Goal: Find specific page/section: Find specific page/section

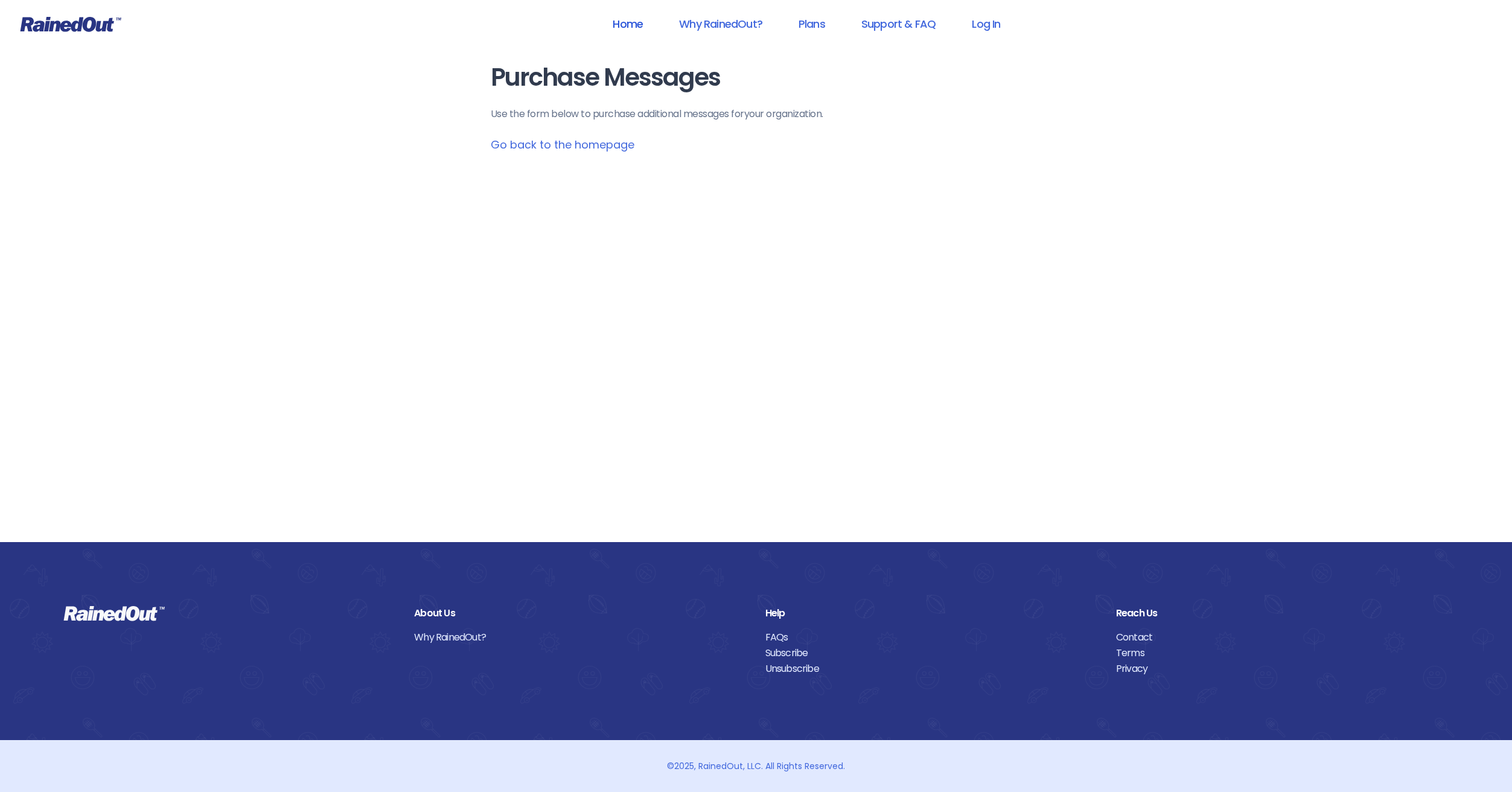
click at [634, 19] on link "Home" at bounding box center [628, 23] width 61 height 27
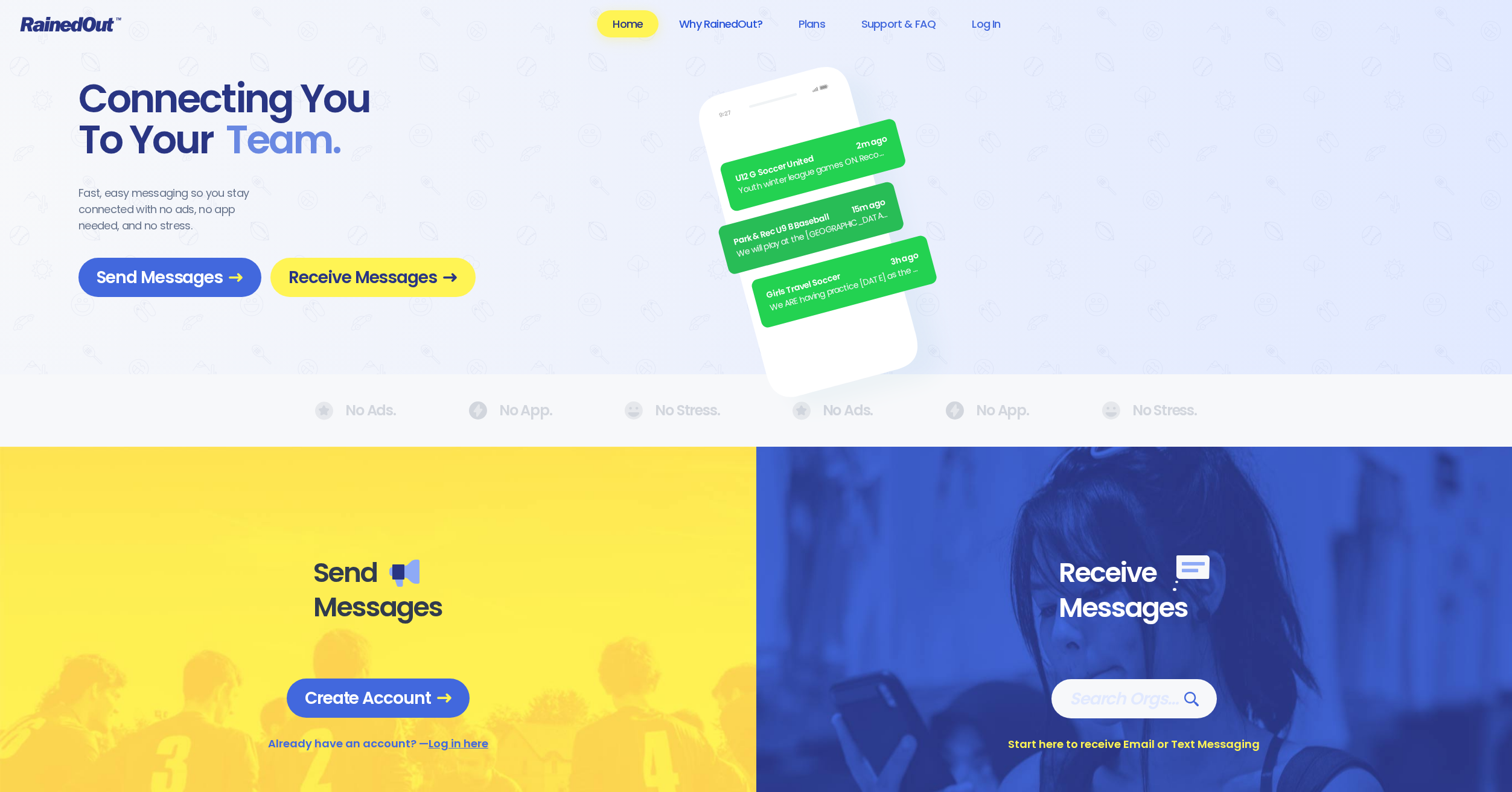
click at [740, 23] on link "Why RainedOut?" at bounding box center [721, 23] width 115 height 27
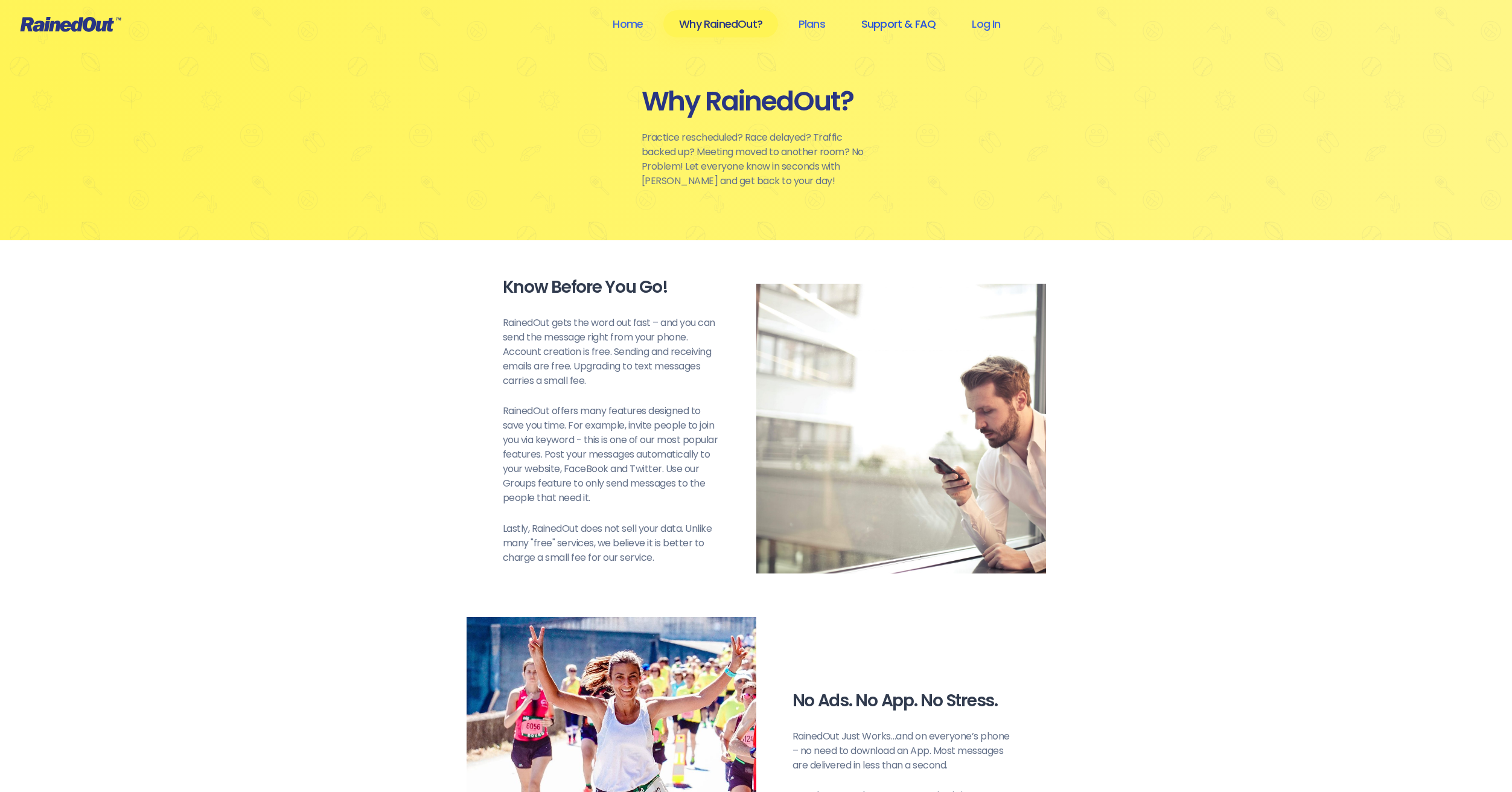
click at [883, 27] on link "Support & FAQ" at bounding box center [899, 23] width 105 height 27
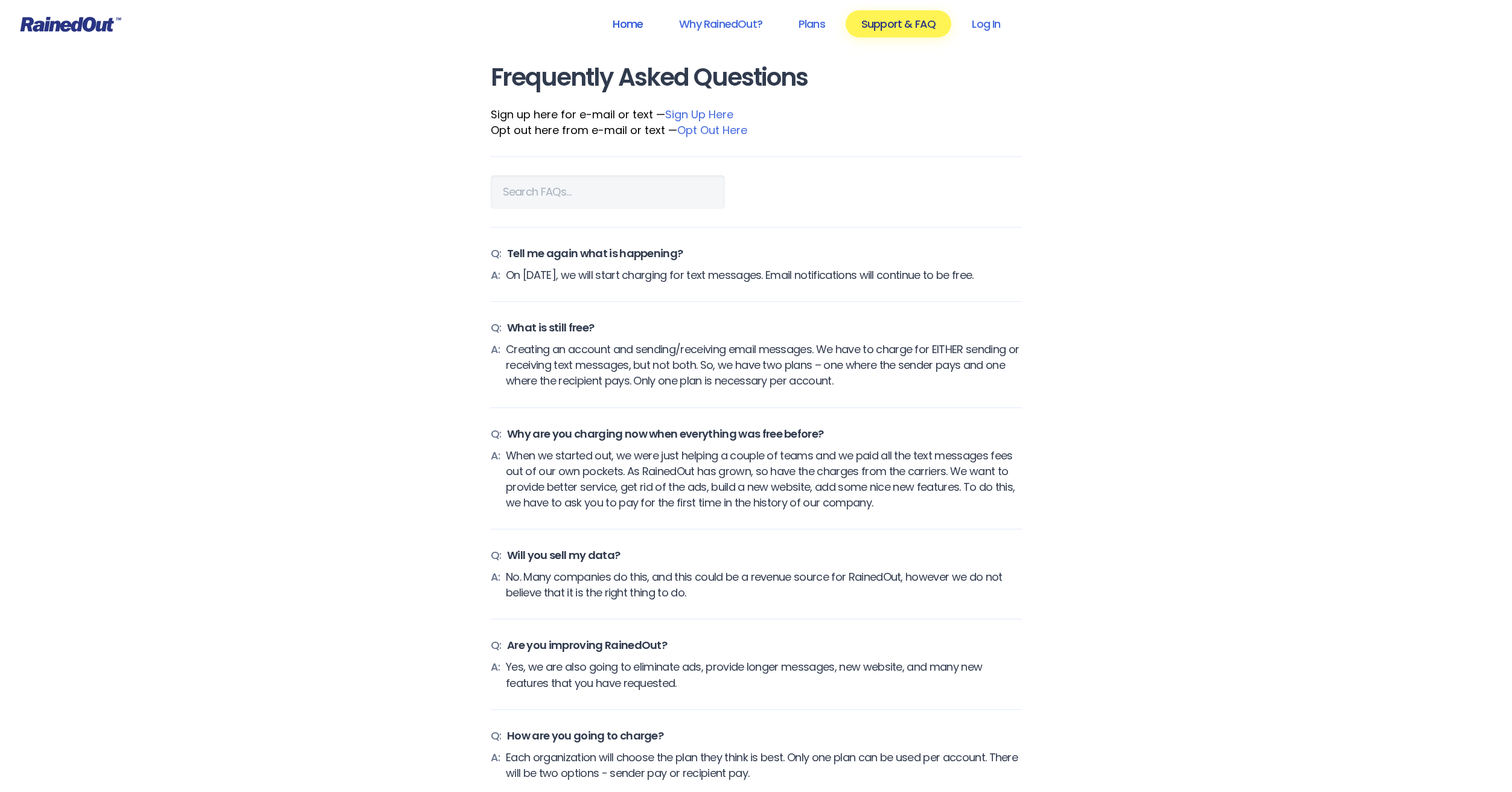
click at [637, 29] on link "Home" at bounding box center [628, 23] width 61 height 27
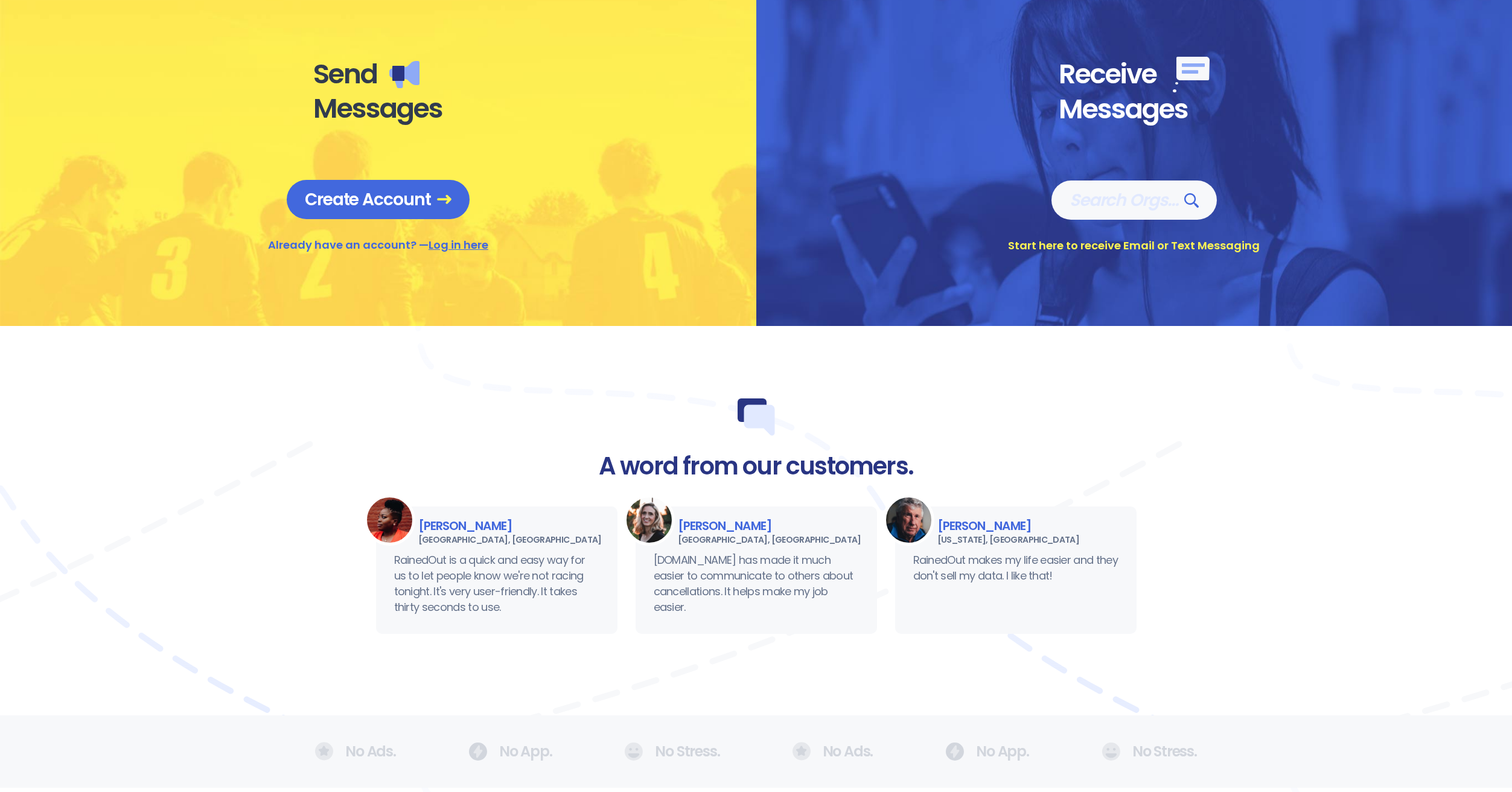
scroll to position [487, 0]
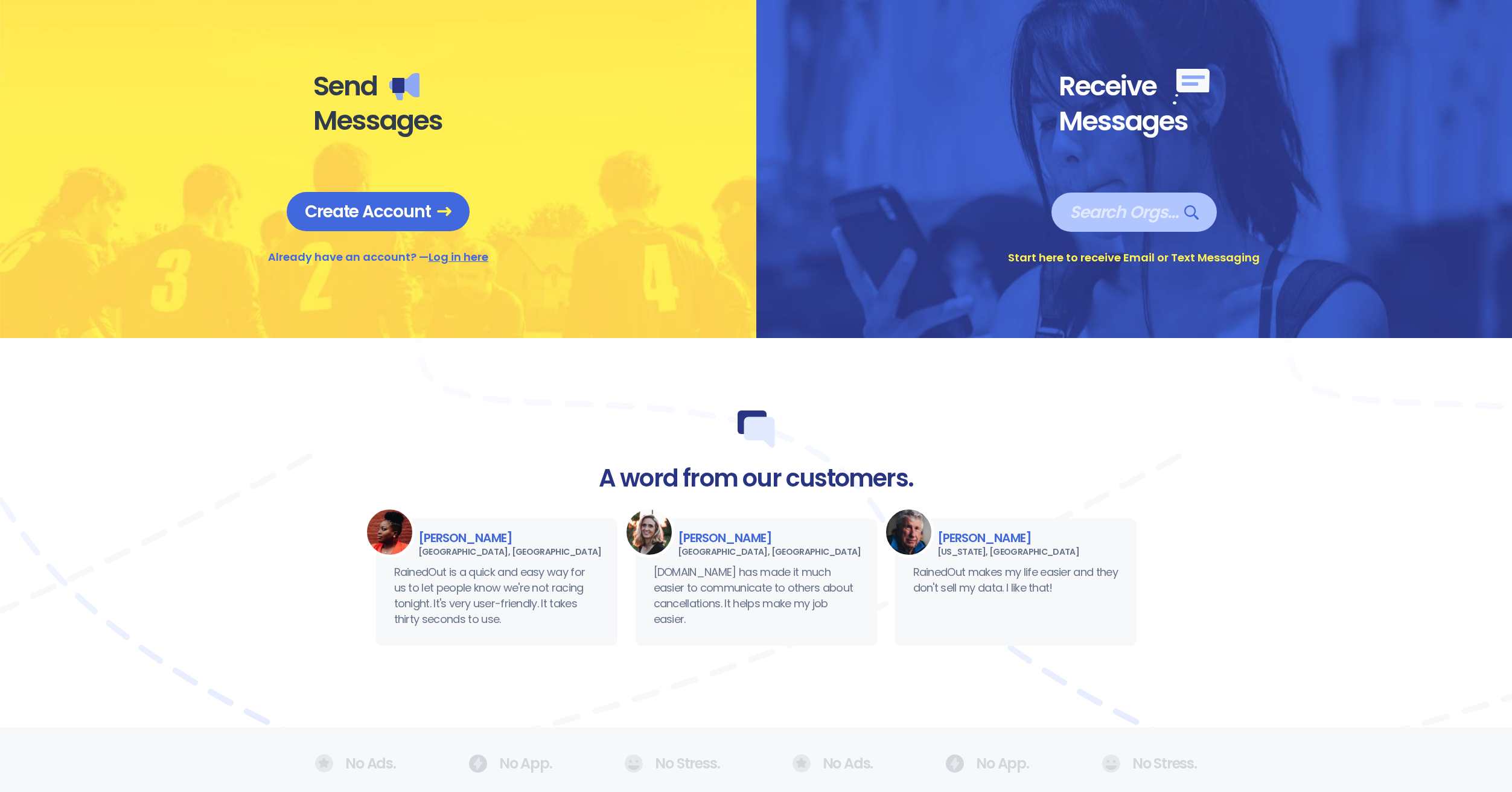
click at [1143, 209] on span "Search Orgs…" at bounding box center [1134, 212] width 130 height 21
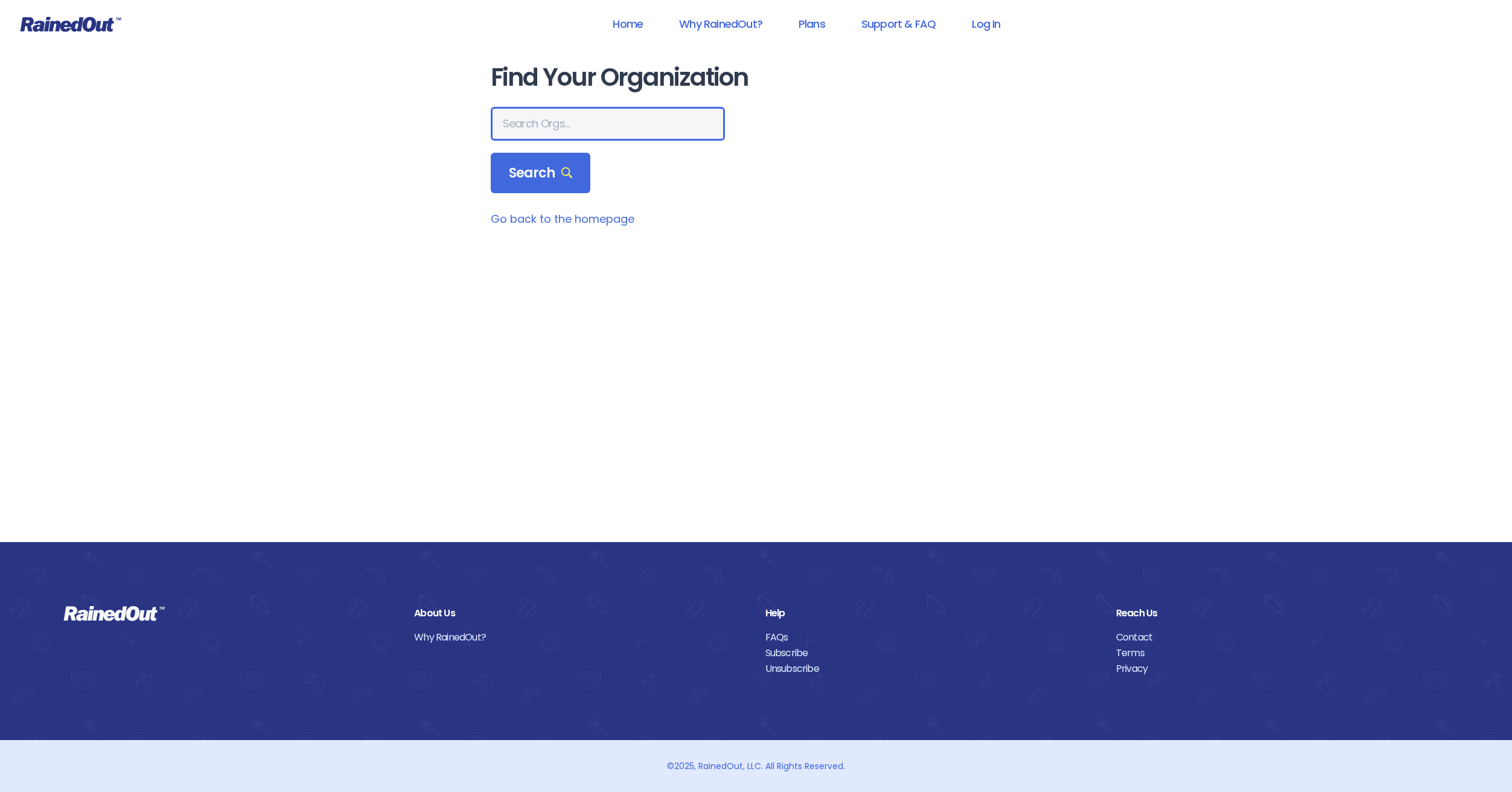
click at [561, 122] on input "text" at bounding box center [608, 124] width 234 height 34
type input "costa mesa mudline"
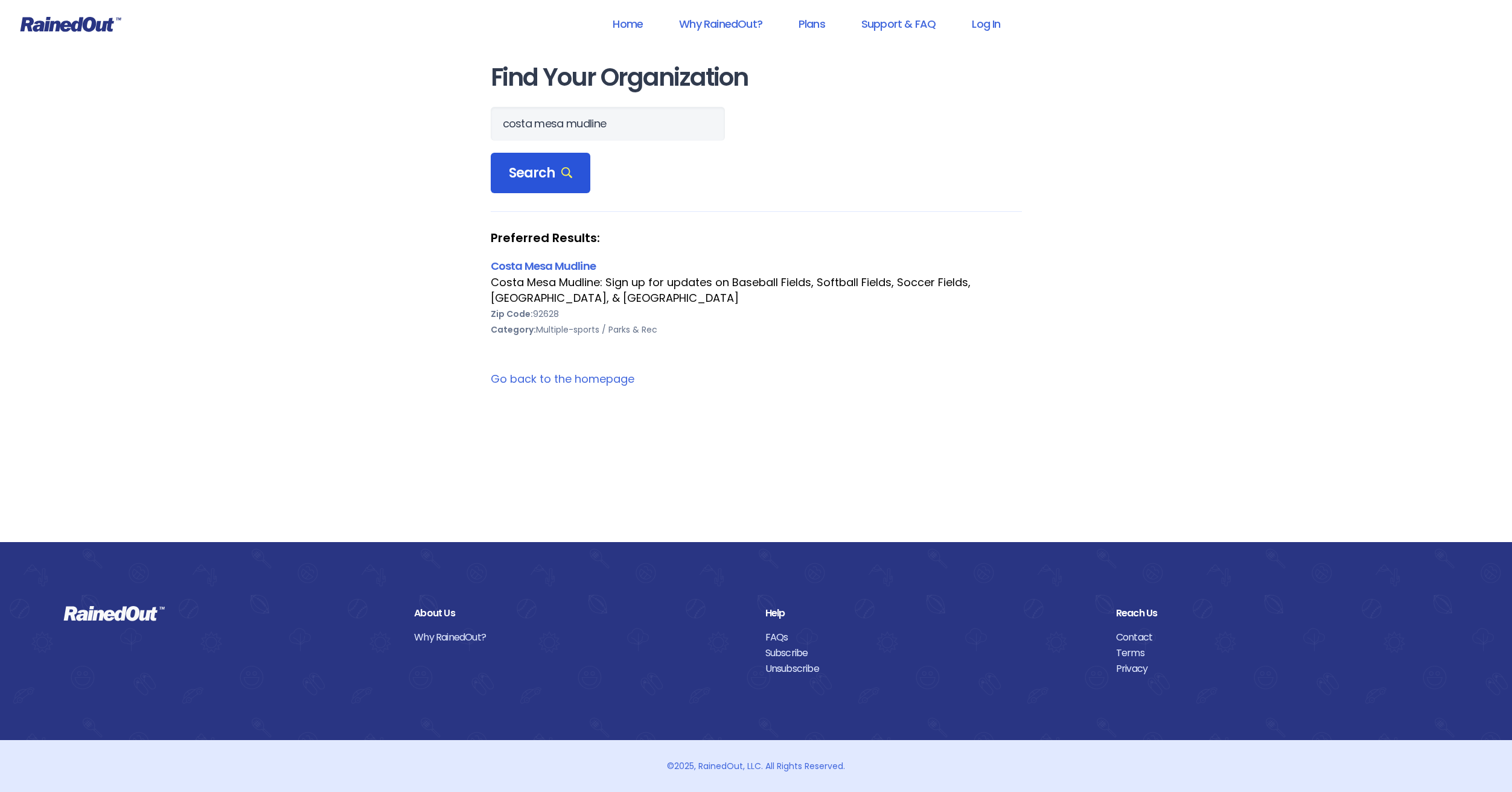
click at [550, 165] on span "Search" at bounding box center [540, 173] width 64 height 17
click at [538, 266] on link "Costa Mesa Mudline" at bounding box center [544, 266] width 105 height 15
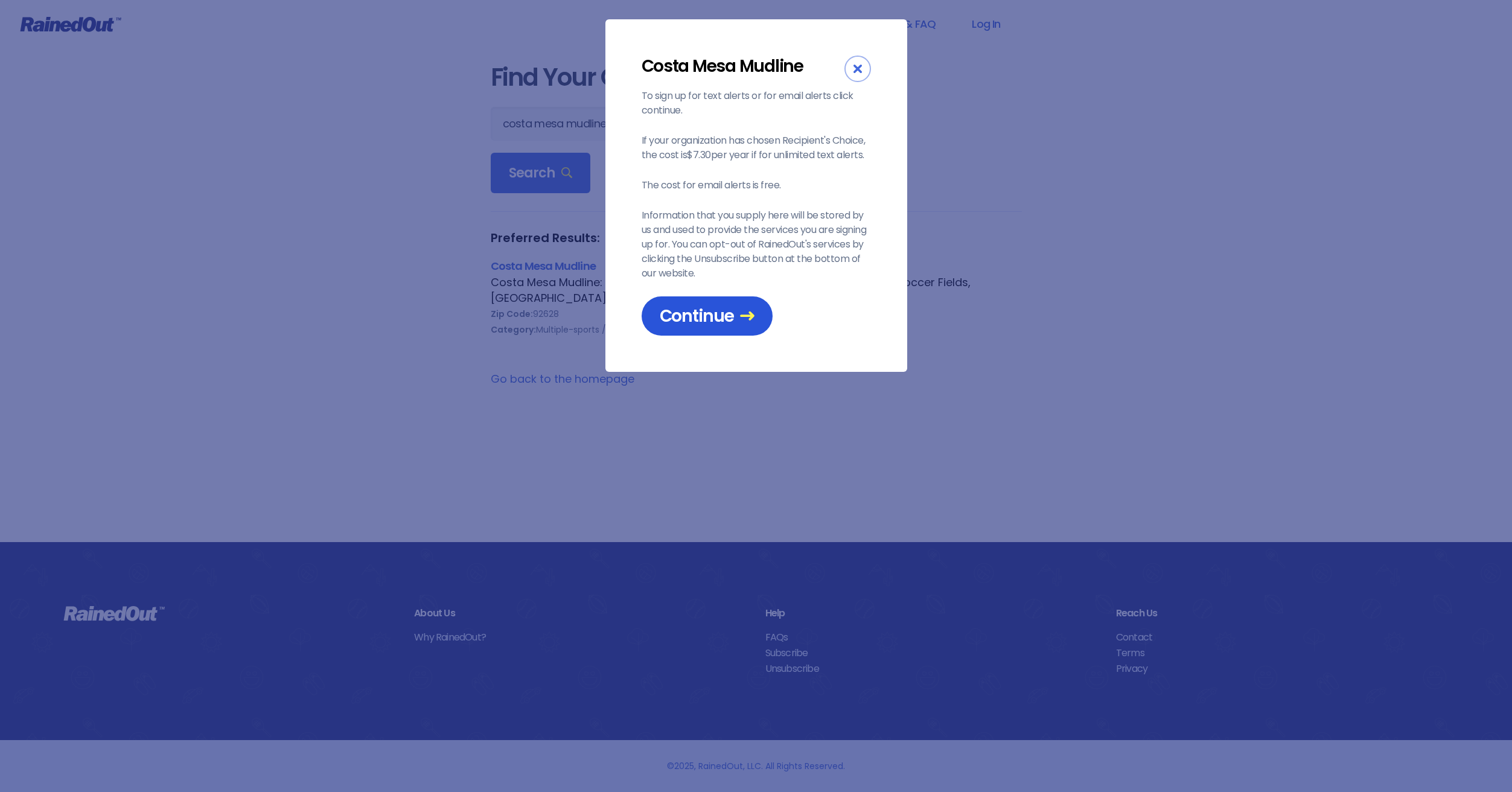
click at [725, 315] on span "Continue" at bounding box center [708, 315] width 95 height 21
